Goal: Find specific page/section: Find specific page/section

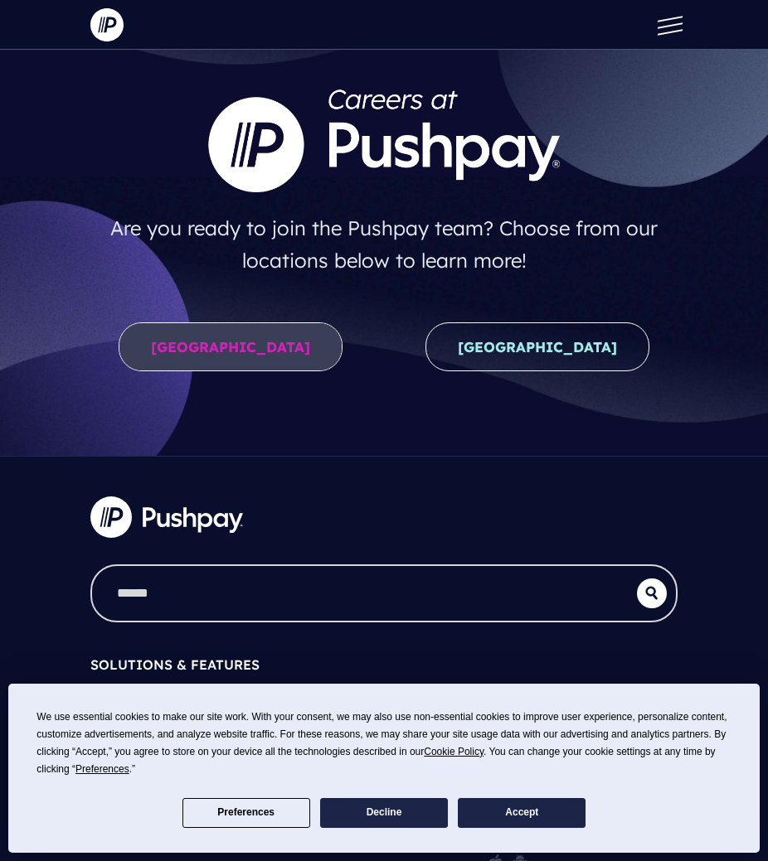
click at [201, 341] on link "United States" at bounding box center [231, 346] width 224 height 49
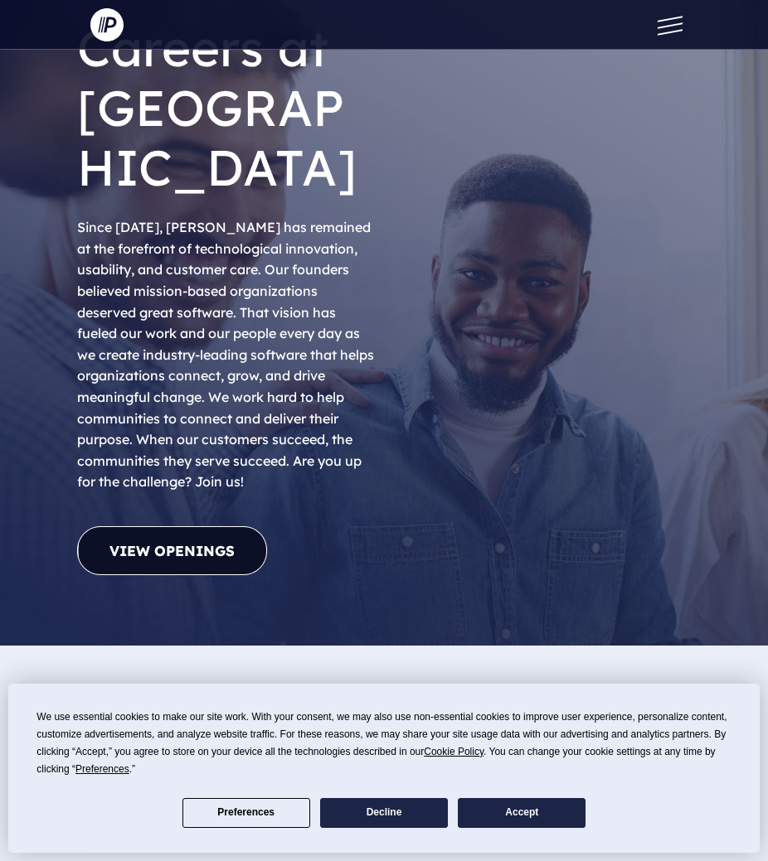
click at [138, 526] on link "View Openings" at bounding box center [172, 550] width 190 height 49
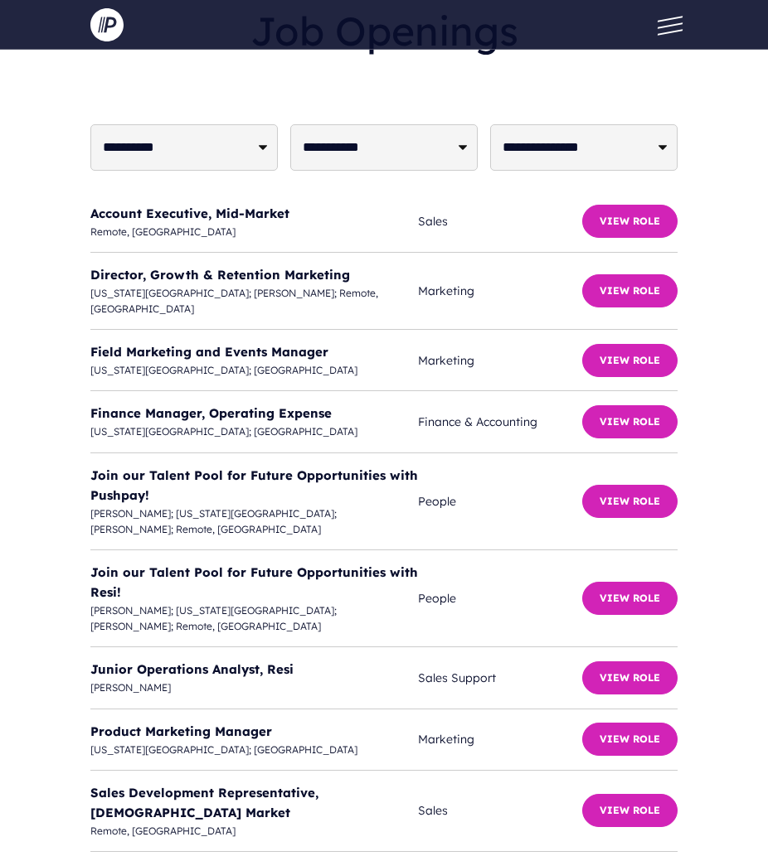
scroll to position [5654, 0]
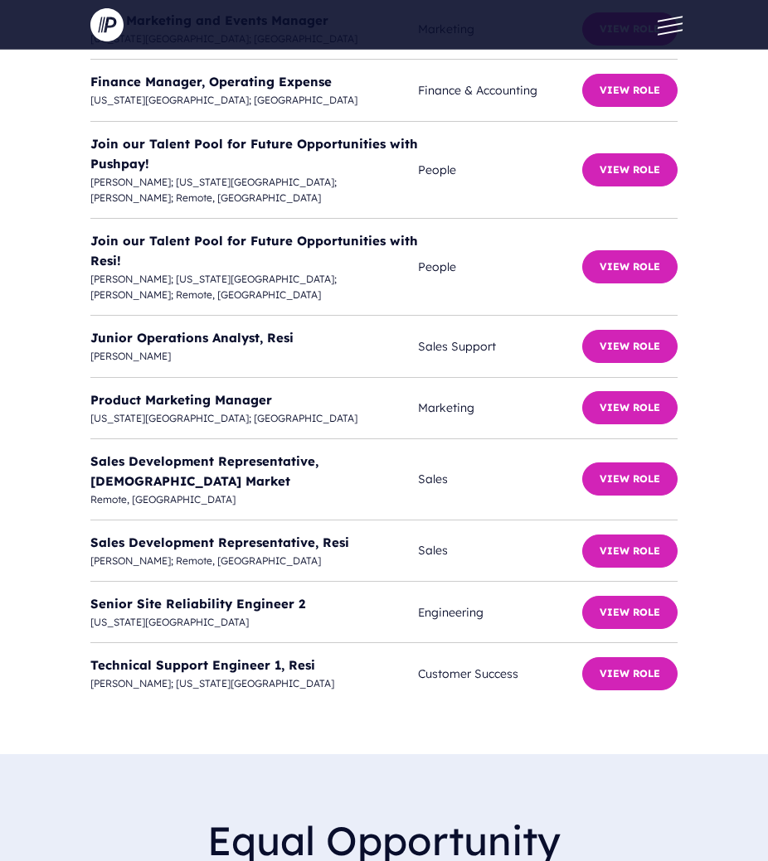
scroll to position [5820, 0]
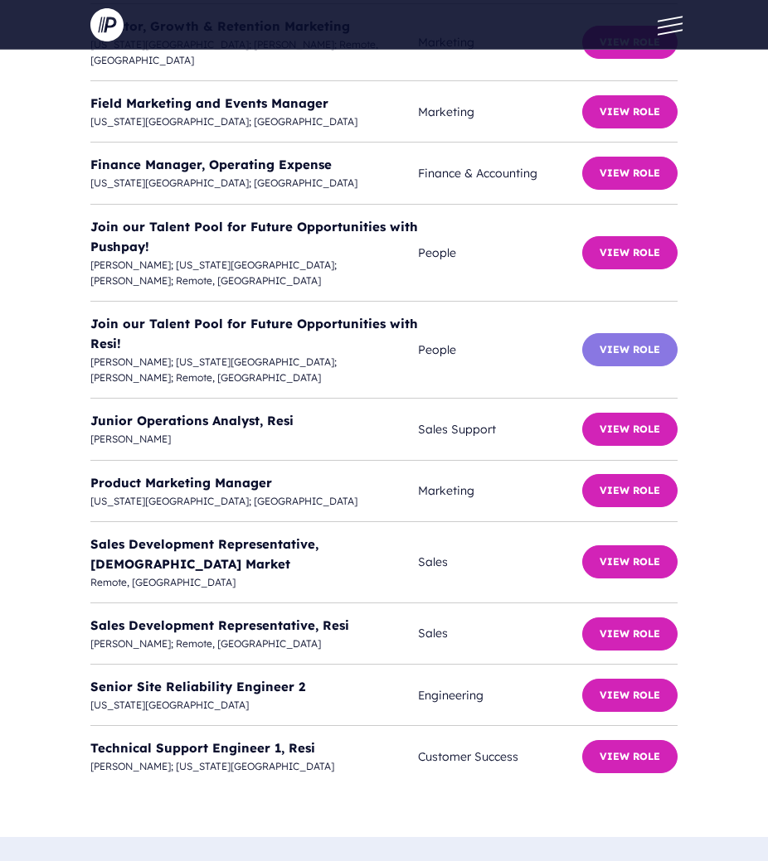
click at [614, 333] on button "View Role" at bounding box center [629, 349] width 95 height 33
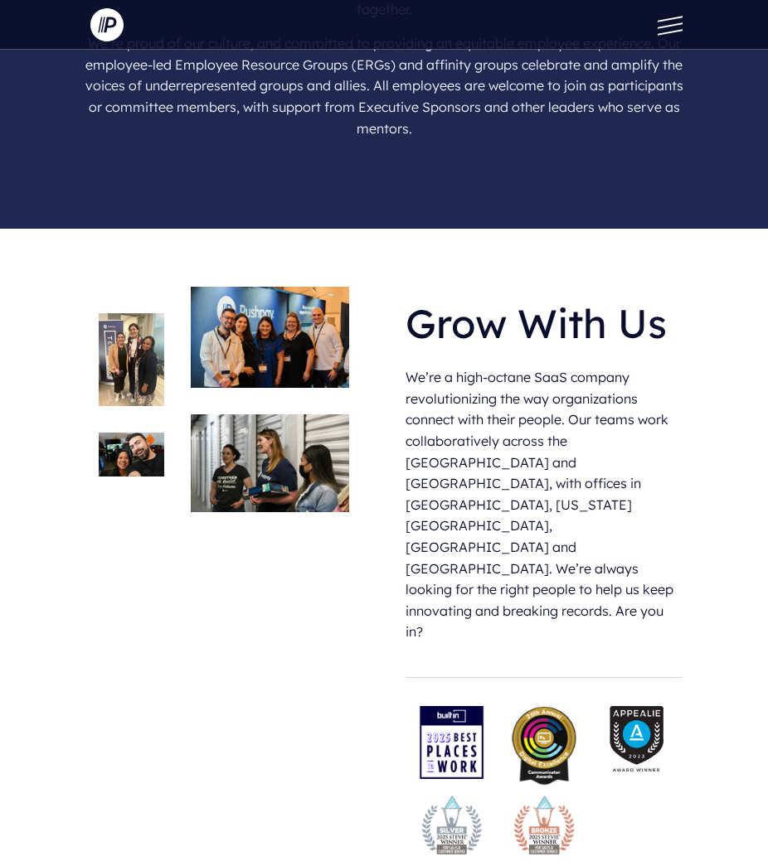
scroll to position [4494, 0]
